Goal: Communication & Community: Share content

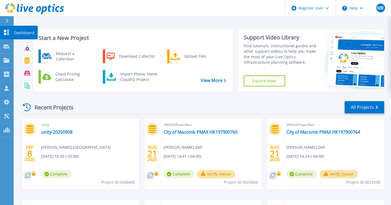
click at [9, 31] on icon at bounding box center [6, 32] width 7 height 5
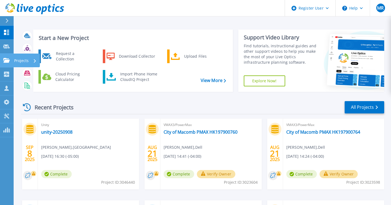
click at [3, 64] on link "Projects Projects" at bounding box center [7, 60] width 14 height 14
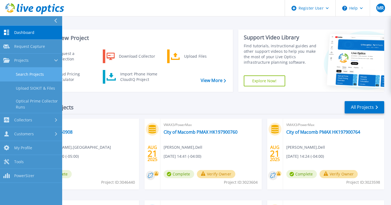
click at [27, 71] on link "Search Projects" at bounding box center [31, 74] width 62 height 14
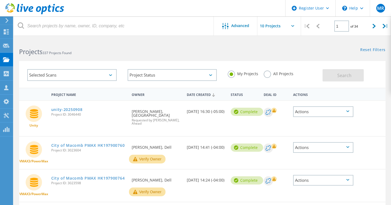
click at [269, 74] on label "All Projects" at bounding box center [279, 72] width 30 height 5
click at [0, 0] on input "All Projects" at bounding box center [0, 0] width 0 height 0
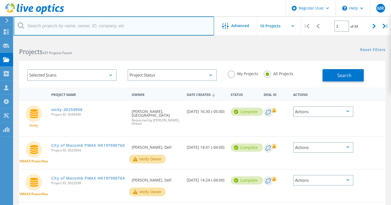
click at [65, 25] on input "text" at bounding box center [114, 25] width 200 height 19
paste input "2894903"
type input "2894903"
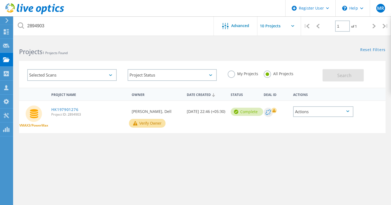
click at [322, 112] on div "Actions" at bounding box center [323, 111] width 61 height 11
click at [318, 116] on div "Share" at bounding box center [323, 116] width 59 height 8
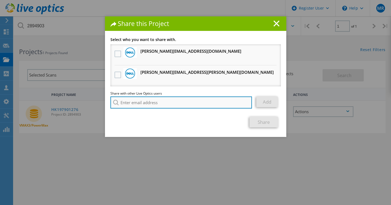
click at [145, 102] on input "search" at bounding box center [181, 102] width 142 height 12
paste input "[PERSON_NAME] <[PERSON_NAME][EMAIL_ADDRESS][PERSON_NAME][DOMAIN_NAME]>"
type input "[PERSON_NAME][EMAIL_ADDRESS][PERSON_NAME][DOMAIN_NAME]"
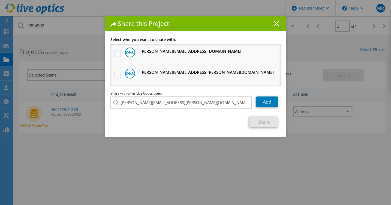
click at [126, 111] on section "Select who you want to share with. [PERSON_NAME][EMAIL_ADDRESS][DOMAIN_NAME] Wi…" at bounding box center [195, 82] width 170 height 89
click at [265, 104] on link "Add" at bounding box center [267, 101] width 22 height 11
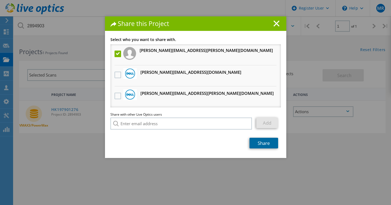
click at [262, 144] on link "Share" at bounding box center [264, 142] width 29 height 11
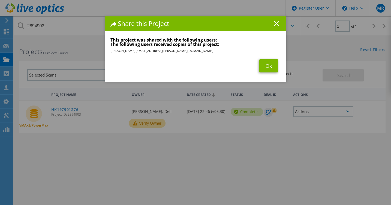
click at [92, 154] on div "Share this Project Link other users to this project Changes can be overwritten …" at bounding box center [195, 110] width 391 height 188
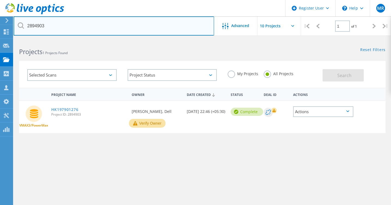
click at [34, 27] on input "2894903" at bounding box center [114, 25] width 200 height 19
drag, startPoint x: 34, startPoint y: 26, endPoint x: 44, endPoint y: 23, distance: 10.3
click at [36, 26] on input "2894903" at bounding box center [114, 25] width 200 height 19
paste input "5"
type input "2894905"
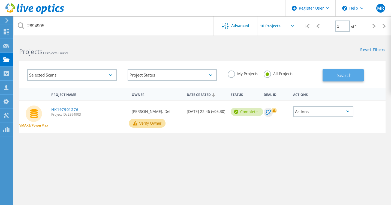
click at [349, 70] on button "Search" at bounding box center [343, 75] width 41 height 12
click at [318, 112] on div "Actions" at bounding box center [323, 111] width 61 height 11
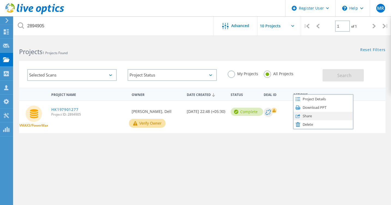
click at [316, 116] on div "Share" at bounding box center [323, 116] width 59 height 8
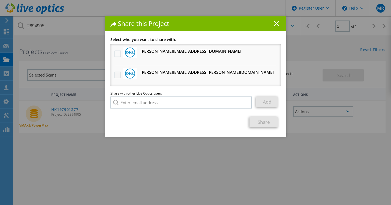
click at [115, 74] on label at bounding box center [119, 74] width 8 height 7
click at [0, 0] on input "checkbox" at bounding box center [0, 0] width 0 height 0
click at [266, 100] on link "Add" at bounding box center [267, 101] width 22 height 11
click at [260, 119] on link "Share" at bounding box center [264, 121] width 29 height 11
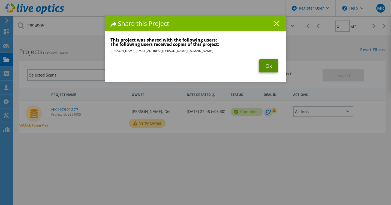
click at [265, 66] on link "Ok" at bounding box center [268, 65] width 19 height 13
